Goal: Find specific page/section: Find specific page/section

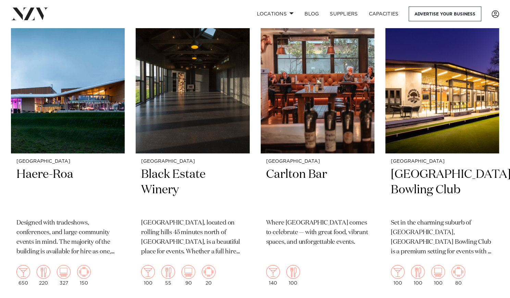
scroll to position [1221, 0]
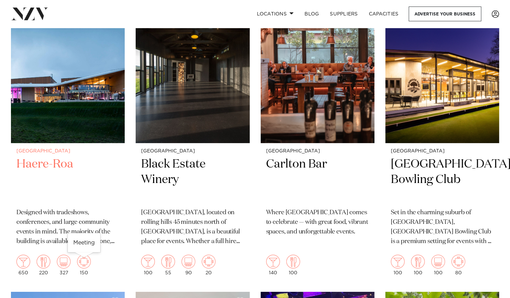
click at [85, 263] on img at bounding box center [84, 261] width 14 height 14
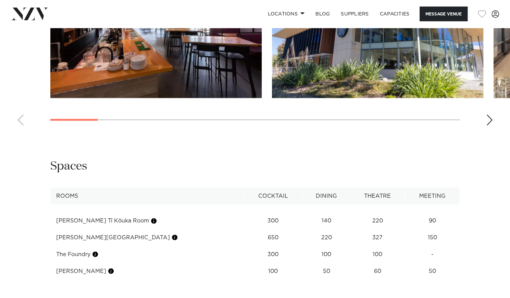
scroll to position [715, 0]
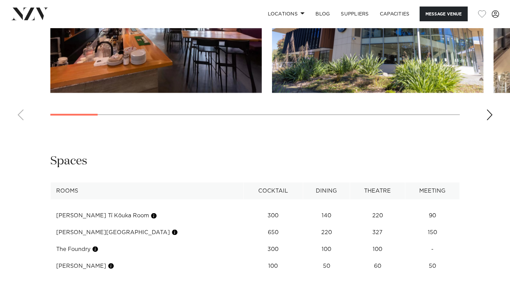
click at [315, 217] on td "140" at bounding box center [326, 215] width 47 height 17
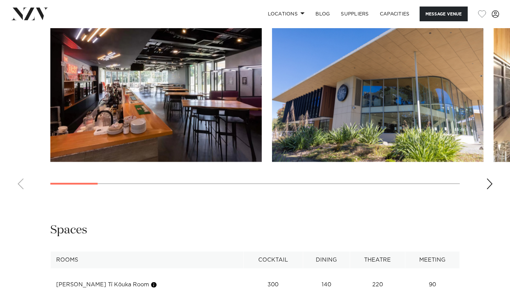
scroll to position [645, 0]
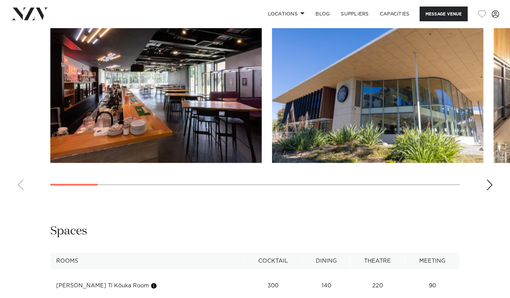
click at [224, 124] on img "1 / 16" at bounding box center [156, 84] width 212 height 155
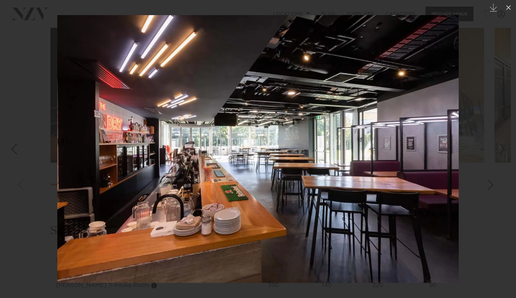
click at [490, 184] on div at bounding box center [258, 149] width 516 height 298
